Goal: Information Seeking & Learning: Learn about a topic

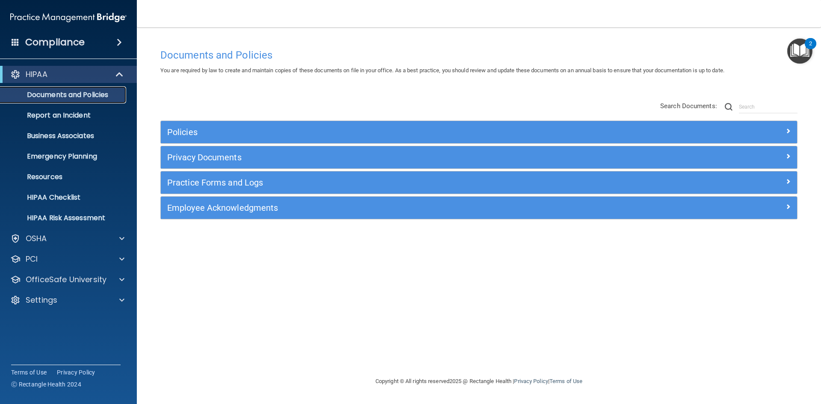
click at [54, 98] on p "Documents and Policies" at bounding box center [64, 95] width 117 height 9
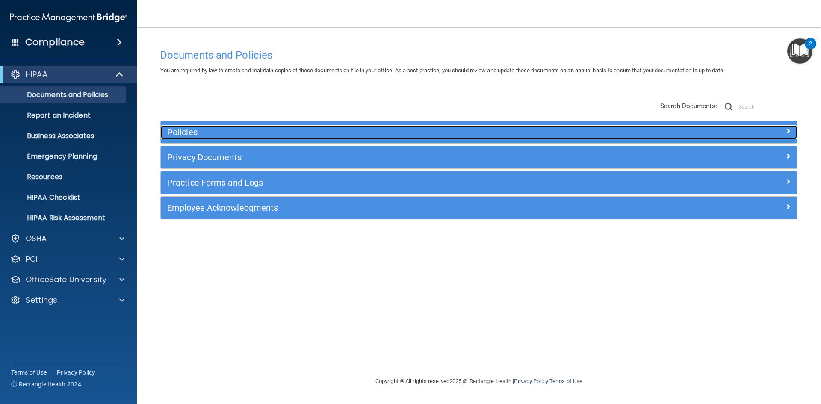
click at [199, 132] on h5 "Policies" at bounding box center [399, 131] width 464 height 9
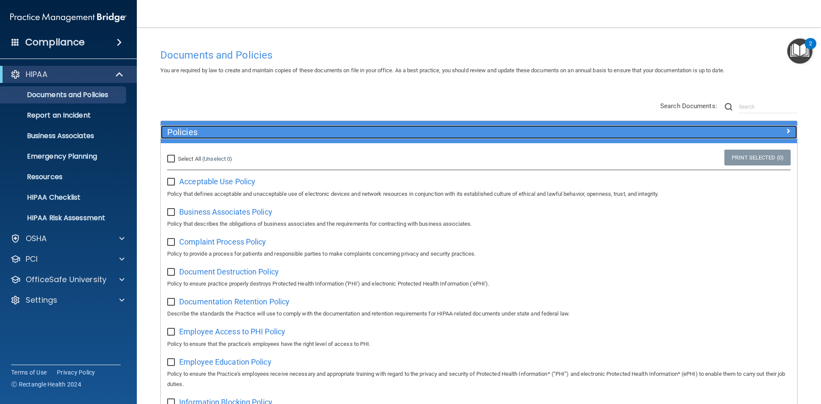
click at [199, 132] on h5 "Policies" at bounding box center [399, 131] width 464 height 9
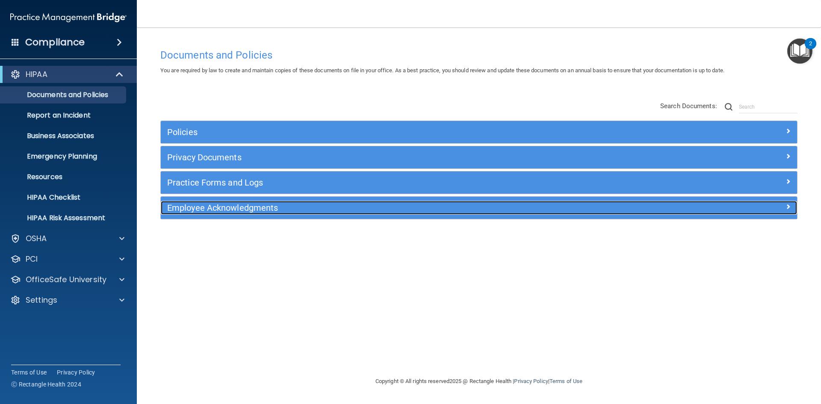
click at [259, 211] on h5 "Employee Acknowledgments" at bounding box center [399, 207] width 464 height 9
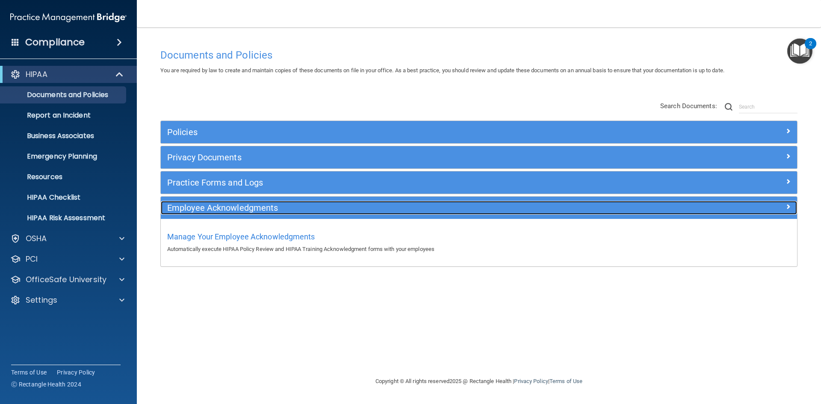
click at [259, 211] on h5 "Employee Acknowledgments" at bounding box center [399, 207] width 464 height 9
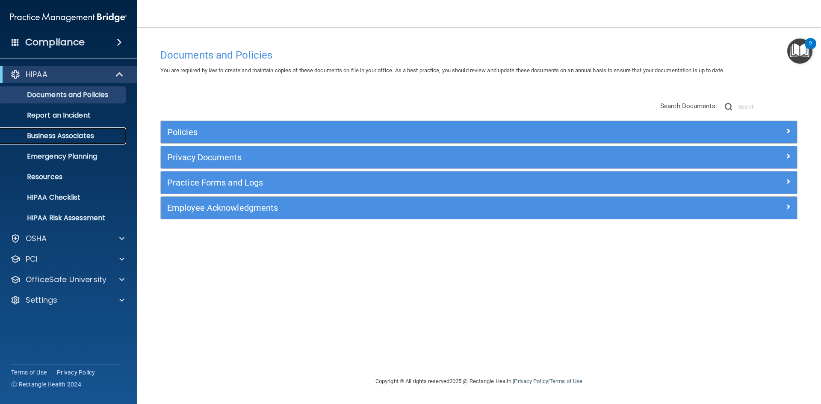
click at [76, 134] on p "Business Associates" at bounding box center [64, 136] width 117 height 9
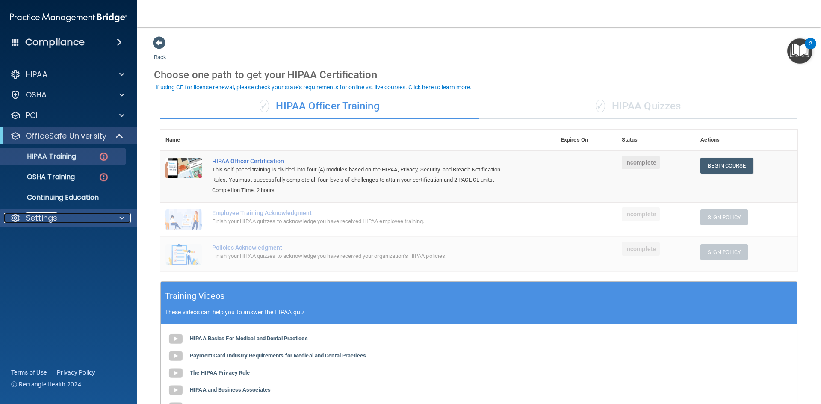
click at [82, 215] on div "Settings" at bounding box center [57, 218] width 106 height 10
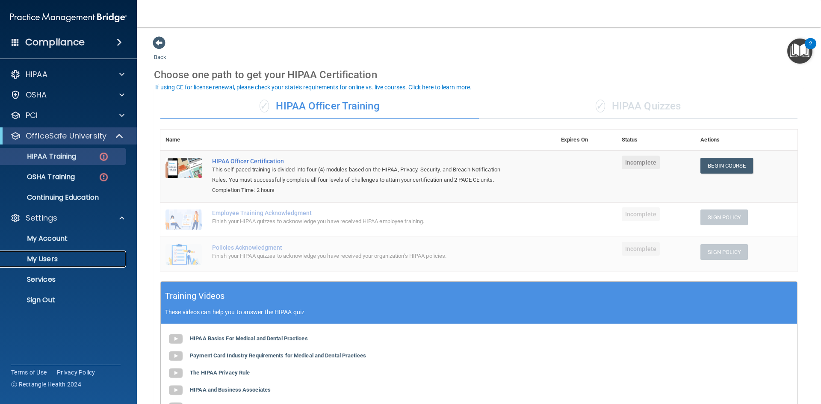
click at [78, 262] on p "My Users" at bounding box center [64, 259] width 117 height 9
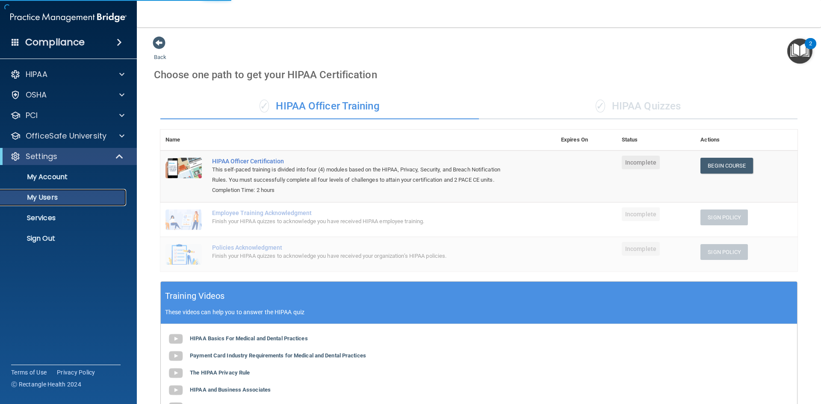
select select "20"
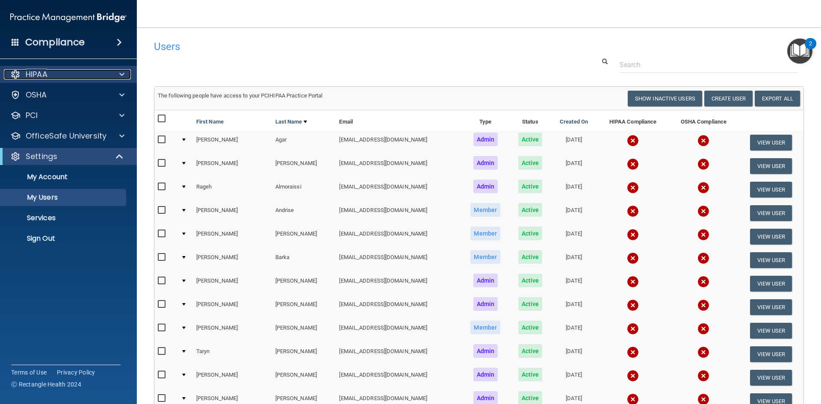
click at [63, 71] on div "HIPAA" at bounding box center [57, 74] width 106 height 10
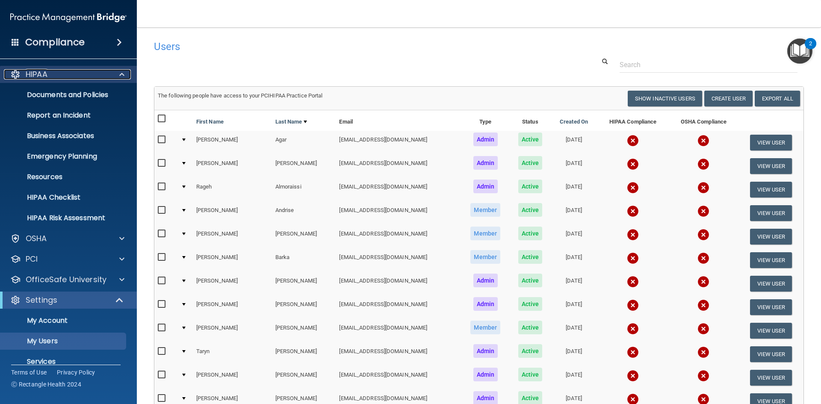
click at [63, 71] on div "HIPAA" at bounding box center [57, 74] width 106 height 10
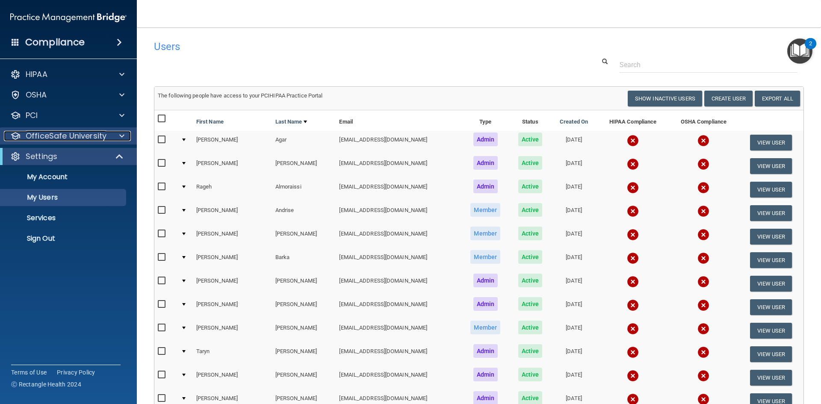
click at [106, 138] on div "OfficeSafe University" at bounding box center [57, 136] width 106 height 10
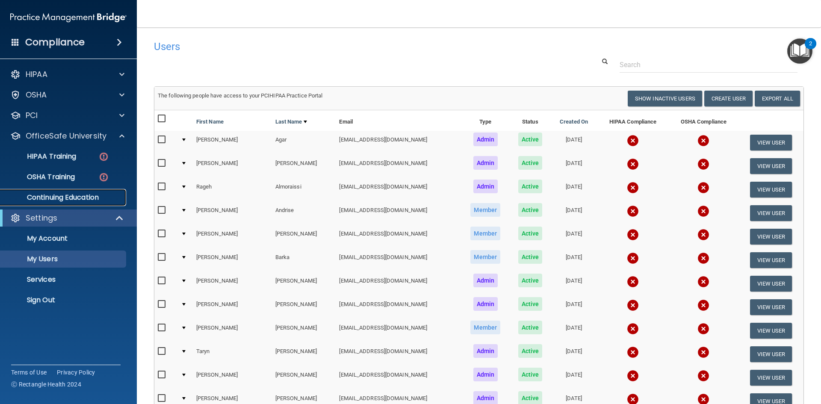
click at [33, 200] on p "Continuing Education" at bounding box center [64, 197] width 117 height 9
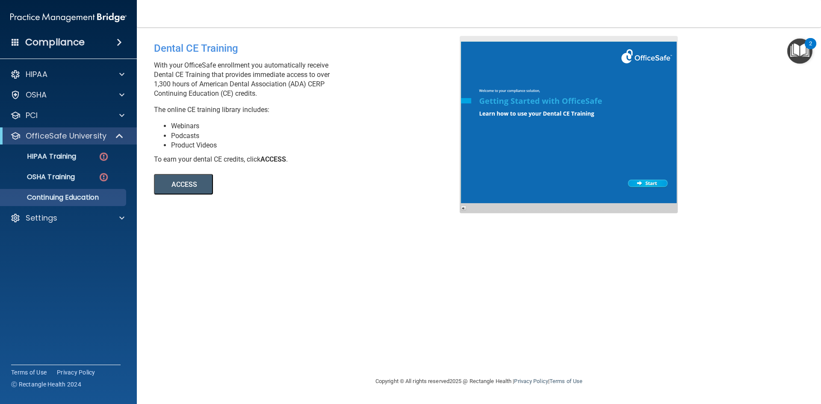
click at [177, 183] on button "ACCESS" at bounding box center [183, 184] width 59 height 21
drag, startPoint x: 674, startPoint y: 359, endPoint x: 553, endPoint y: 375, distance: 121.5
click at [553, 384] on main "Dental CE Training With your OfficeSafe enrollment you automatically receive De…" at bounding box center [479, 215] width 684 height 376
click at [568, 294] on div "Dental CE Training With your OfficeSafe enrollment you automatically receive De…" at bounding box center [479, 202] width 650 height 332
drag, startPoint x: 698, startPoint y: 363, endPoint x: 329, endPoint y: 307, distance: 373.0
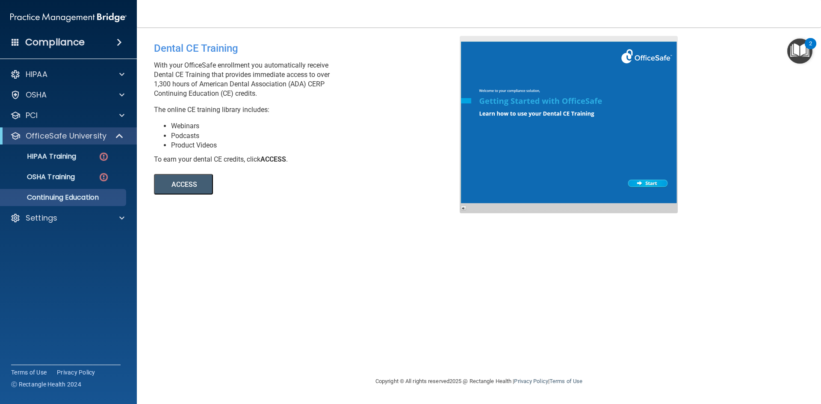
click at [335, 307] on div "Dental CE Training With your OfficeSafe enrollment you automatically receive De…" at bounding box center [479, 202] width 650 height 332
click at [16, 44] on span at bounding box center [16, 42] width 8 height 8
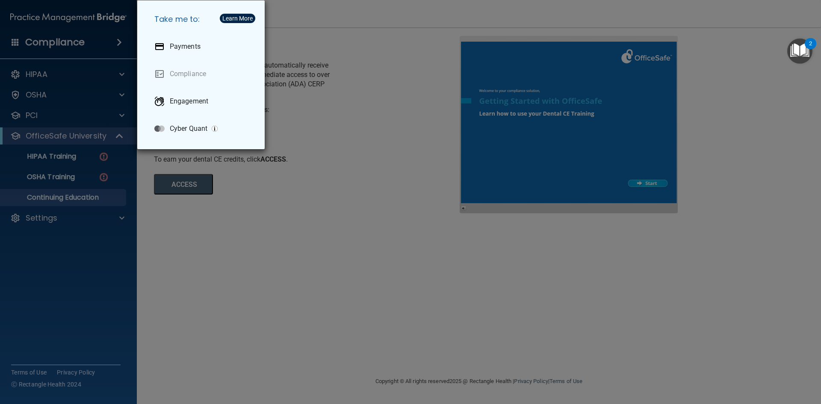
click at [396, 70] on div "Take me to: Payments Compliance Engagement Cyber Quant" at bounding box center [410, 202] width 821 height 404
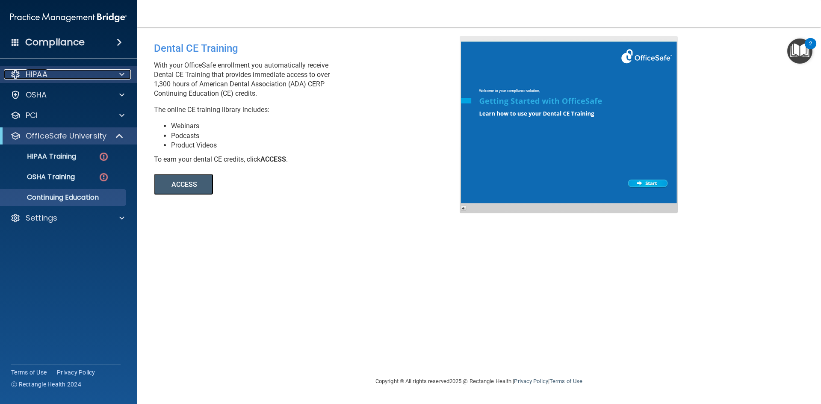
click at [38, 73] on p "HIPAA" at bounding box center [37, 74] width 22 height 10
